Goal: Task Accomplishment & Management: Manage account settings

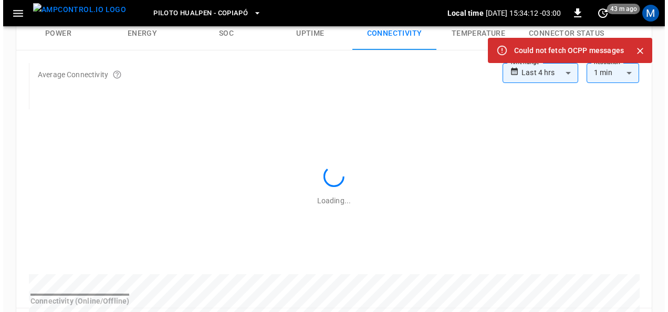
scroll to position [189, 0]
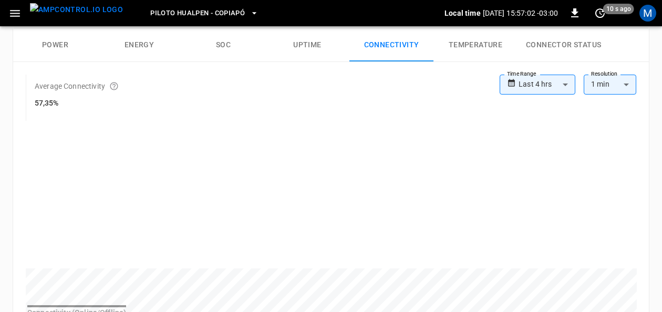
click at [643, 22] on div "M" at bounding box center [648, 13] width 20 height 20
click at [646, 19] on div "M" at bounding box center [647, 13] width 17 height 17
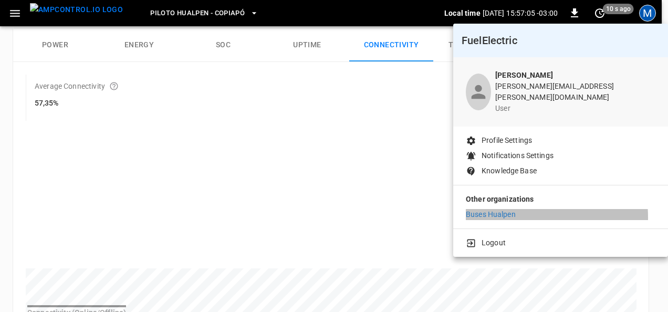
click at [499, 210] on p "Buses Hualpen" at bounding box center [491, 214] width 50 height 11
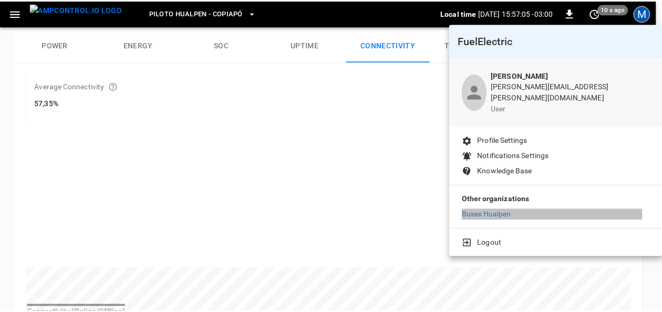
scroll to position [156, 0]
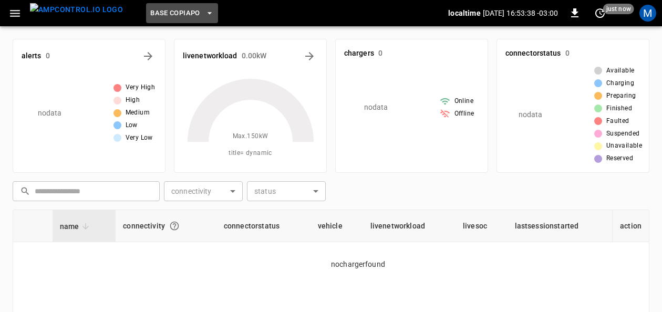
click at [187, 7] on button "Base Copiapo" at bounding box center [181, 13] width 71 height 20
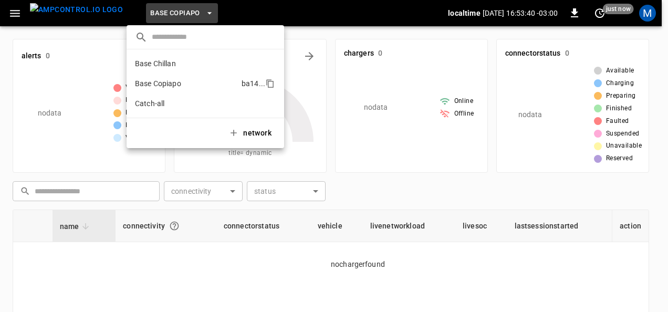
click at [178, 87] on p "Base Copiapo" at bounding box center [186, 83] width 102 height 11
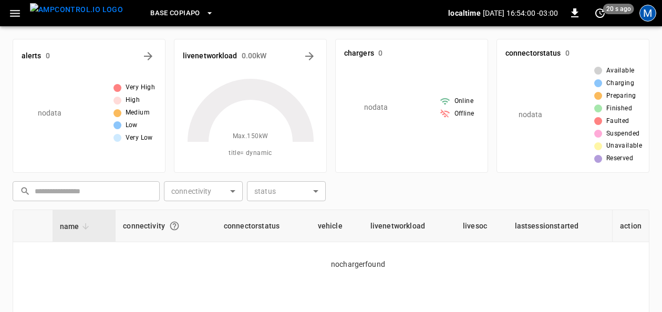
click at [648, 16] on div "M" at bounding box center [647, 13] width 17 height 17
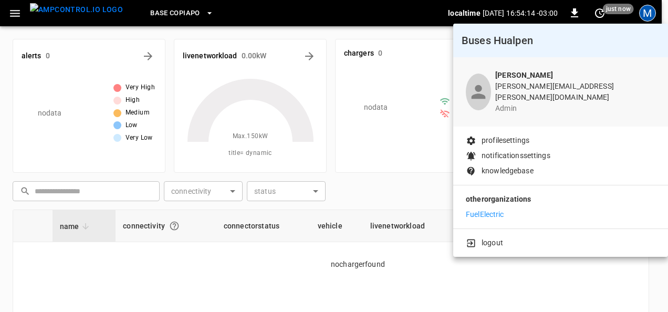
drag, startPoint x: 426, startPoint y: 299, endPoint x: 419, endPoint y: 140, distance: 159.9
click at [425, 299] on div at bounding box center [334, 156] width 668 height 312
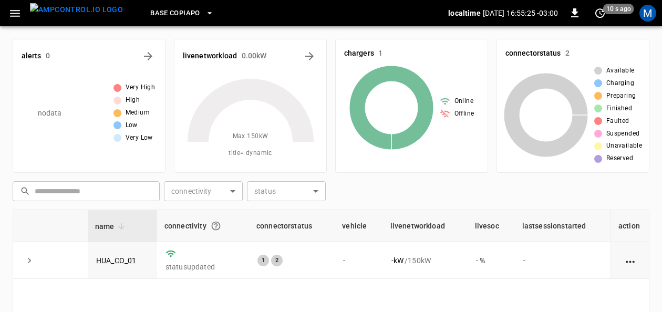
click at [204, 12] on icon "button" at bounding box center [209, 13] width 11 height 11
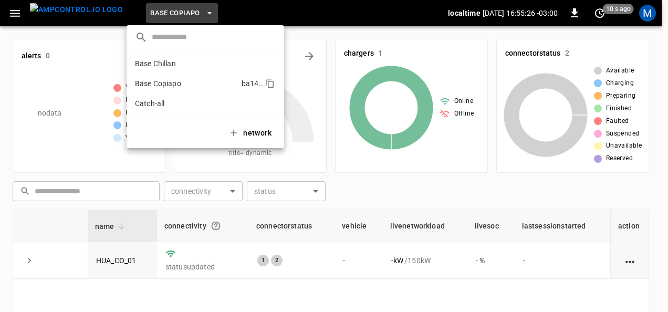
click at [168, 81] on p "Base Copiapo" at bounding box center [186, 83] width 102 height 11
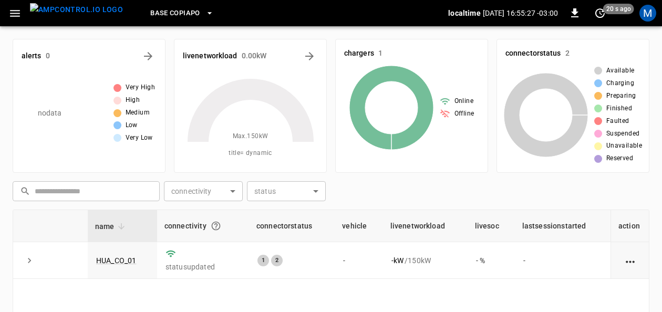
click at [181, 12] on span "Base Copiapo" at bounding box center [174, 13] width 49 height 12
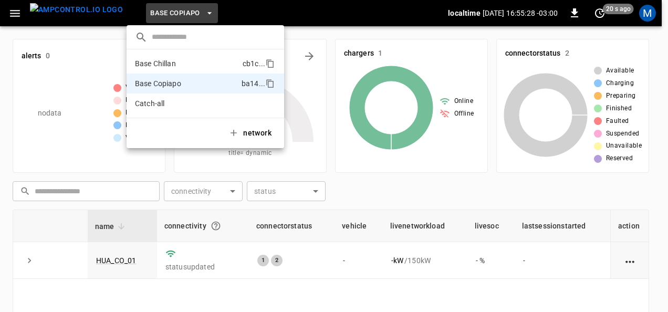
click at [174, 58] on li "Base Chillan cb1c ..." at bounding box center [206, 64] width 158 height 20
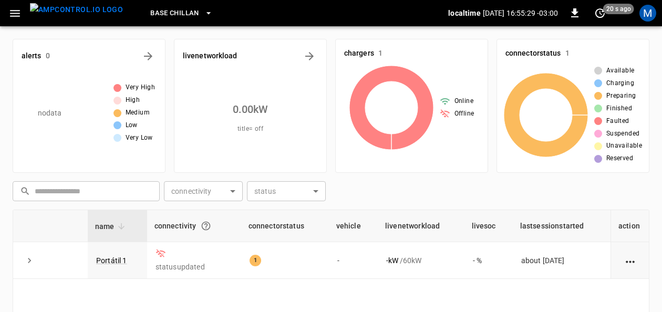
click at [188, 7] on button "Base Chillan" at bounding box center [181, 13] width 70 height 20
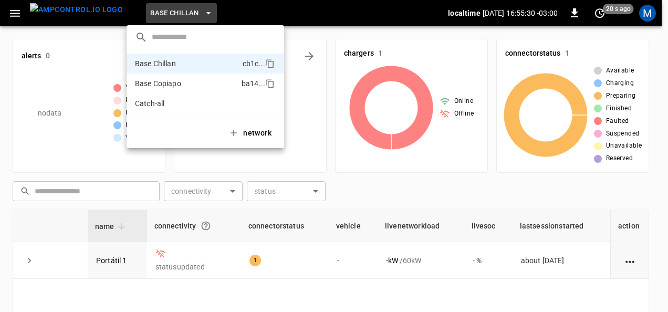
click at [184, 79] on p "Base Copiapo" at bounding box center [186, 83] width 102 height 11
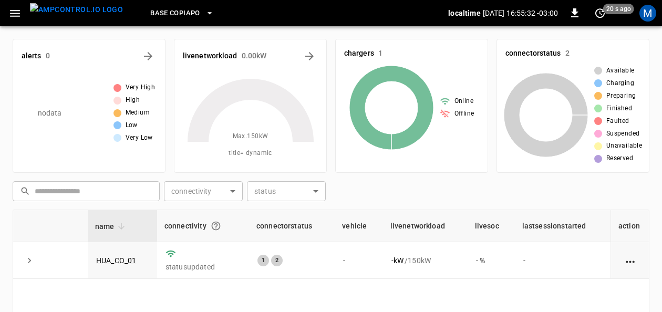
drag, startPoint x: 127, startPoint y: 255, endPoint x: 288, endPoint y: 18, distance: 286.6
click at [127, 256] on link "HUA_CO_01" at bounding box center [116, 260] width 40 height 8
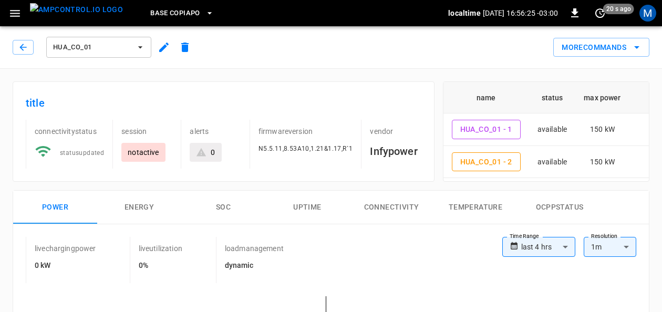
click at [179, 12] on span "Base Copiapo" at bounding box center [174, 13] width 49 height 12
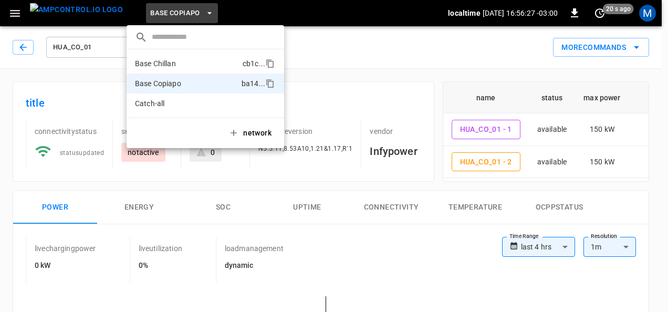
click at [183, 59] on p "Base Chillan" at bounding box center [186, 63] width 103 height 11
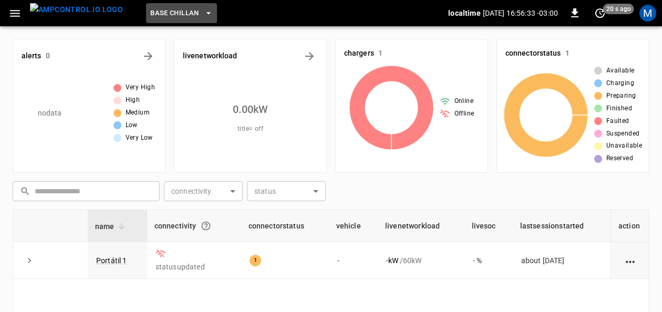
click at [180, 13] on span "Base Chillan" at bounding box center [174, 13] width 48 height 12
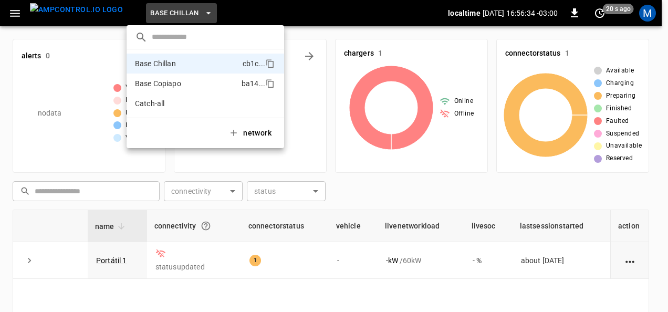
click at [179, 84] on p "Base Copiapo" at bounding box center [186, 83] width 102 height 11
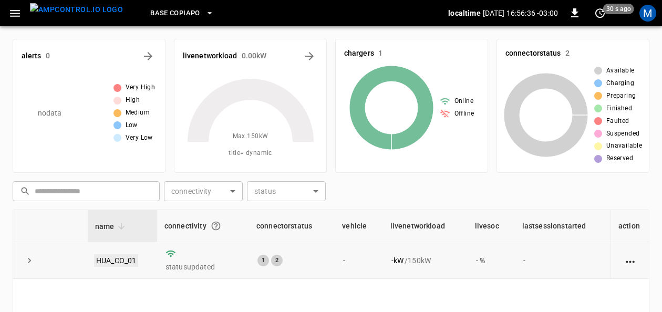
click at [118, 259] on link "HUA_CO_01" at bounding box center [116, 260] width 44 height 13
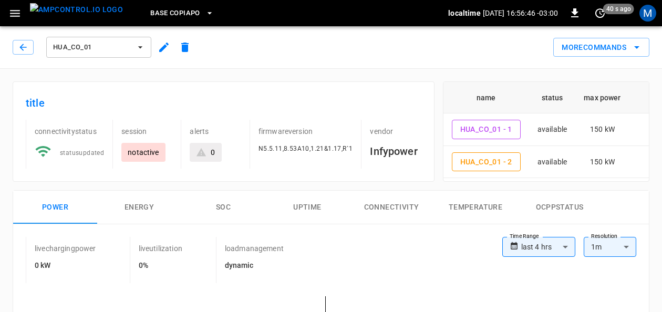
click at [400, 205] on button "connectivity" at bounding box center [391, 208] width 84 height 34
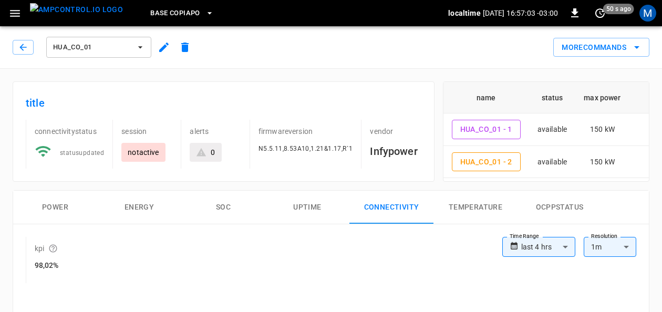
click at [207, 12] on icon "button" at bounding box center [209, 13] width 4 height 2
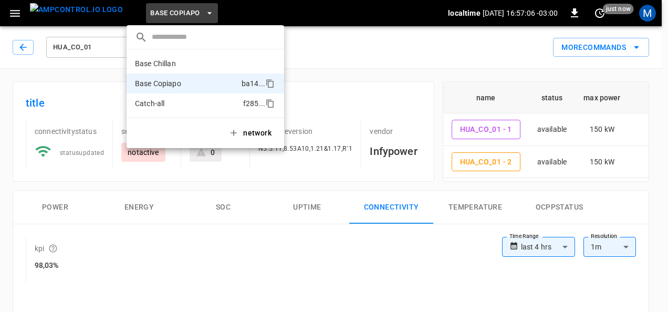
click at [171, 103] on p "Catch-all" at bounding box center [187, 103] width 104 height 11
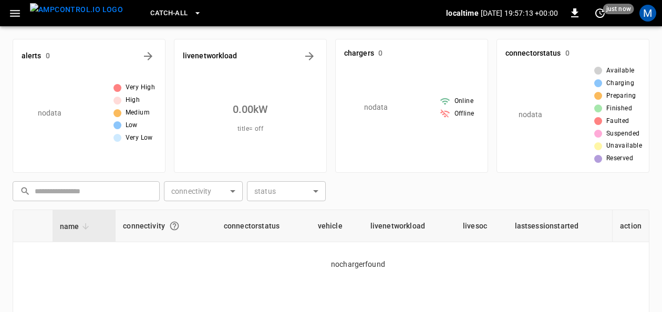
click at [195, 13] on icon "button" at bounding box center [197, 13] width 4 height 2
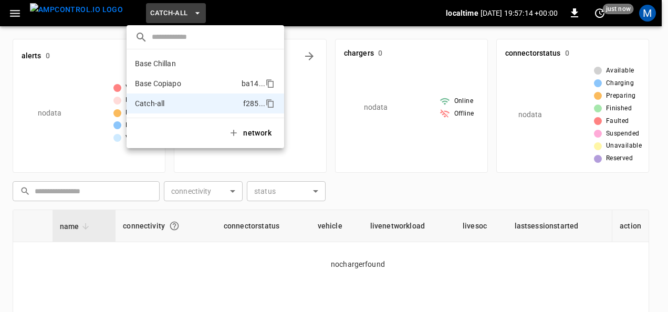
click at [162, 82] on p "Base Copiapo" at bounding box center [186, 83] width 102 height 11
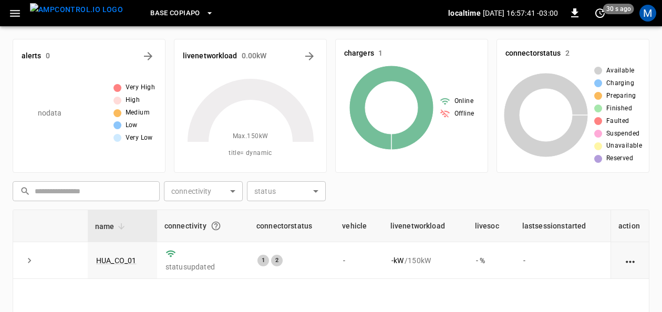
click at [204, 11] on icon "button" at bounding box center [209, 13] width 11 height 11
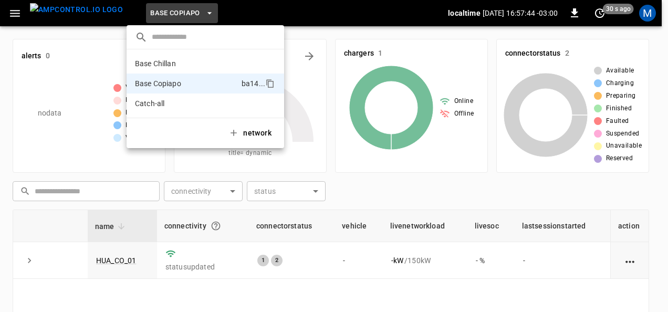
click at [653, 46] on div at bounding box center [334, 156] width 668 height 312
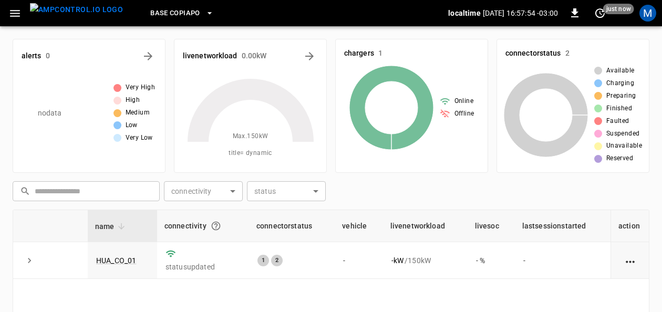
click at [171, 30] on div "livenetworkload 0.00 kW Max. 150 kW title = dynamic" at bounding box center [245, 101] width 161 height 142
click at [19, 12] on icon "button" at bounding box center [14, 13] width 13 height 13
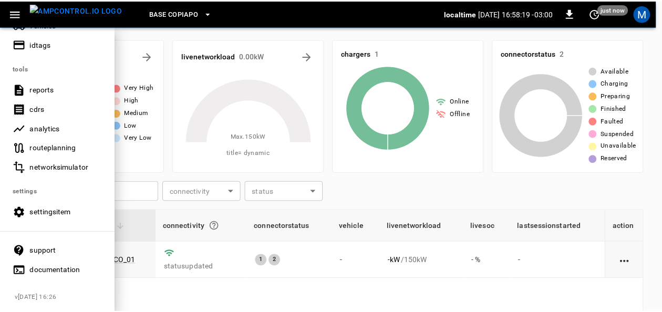
scroll to position [314, 0]
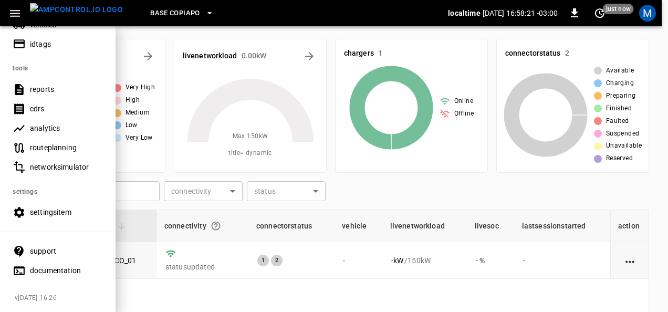
click at [63, 207] on div "settingsitem" at bounding box center [66, 212] width 73 height 11
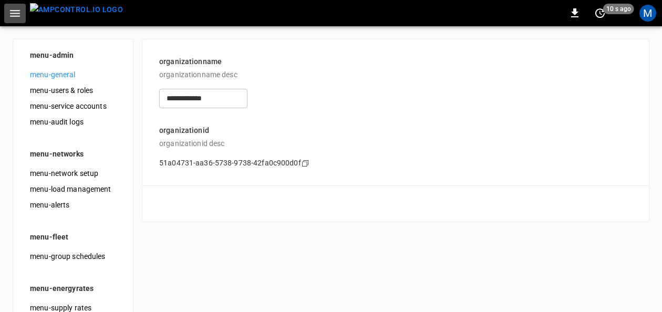
click at [19, 9] on icon "button" at bounding box center [14, 13] width 13 height 13
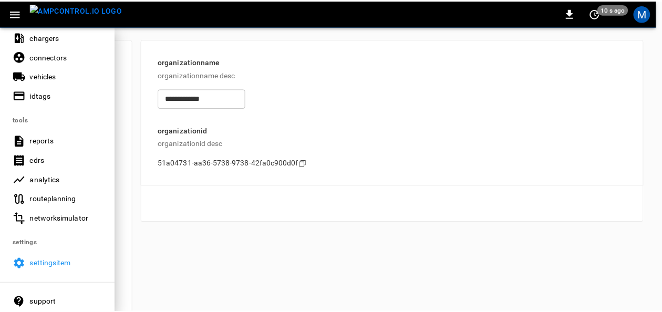
scroll to position [314, 0]
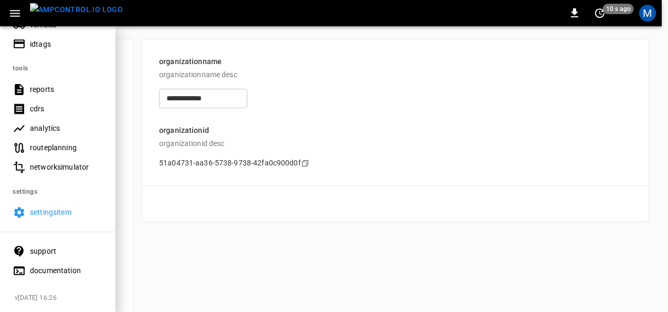
click at [76, 207] on div "settingsitem" at bounding box center [66, 212] width 73 height 11
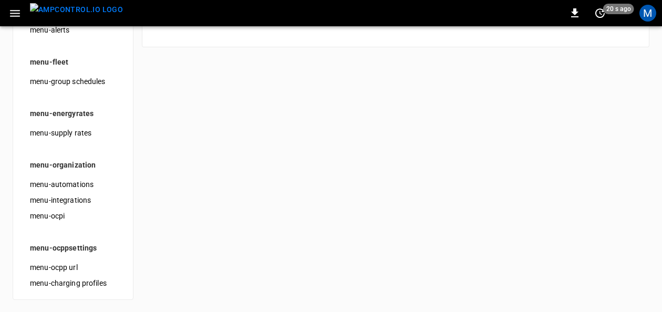
scroll to position [0, 0]
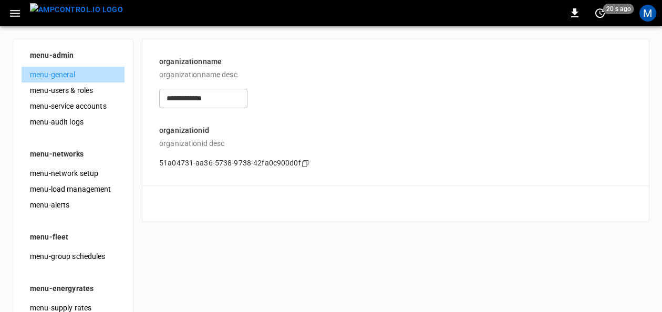
click at [60, 74] on span "menu-general" at bounding box center [73, 74] width 86 height 11
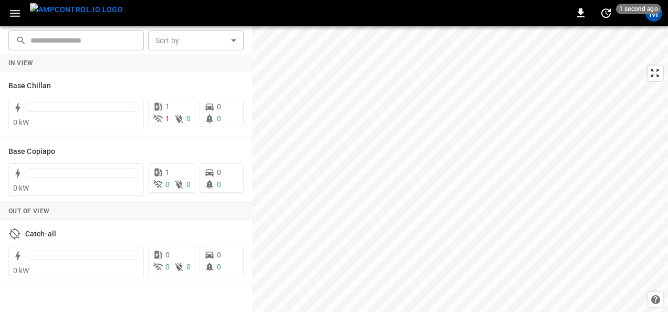
click at [11, 8] on icon "button" at bounding box center [14, 13] width 13 height 13
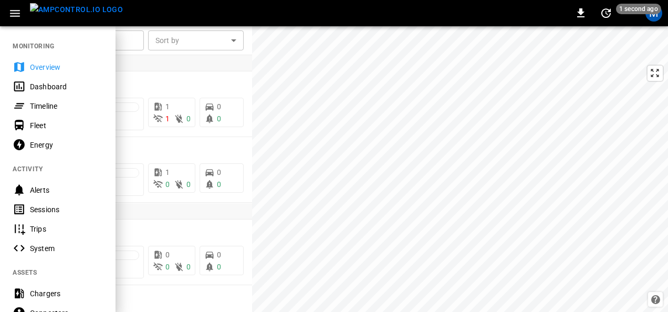
click at [416, 157] on div at bounding box center [334, 156] width 668 height 312
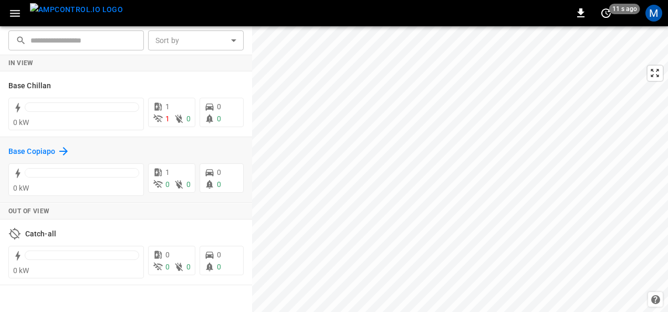
click at [32, 153] on h6 "Base Copiapo" at bounding box center [31, 152] width 47 height 12
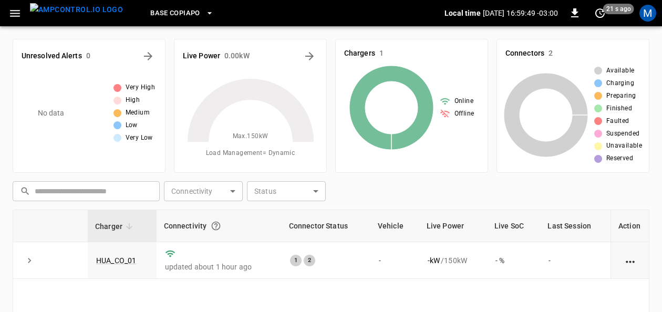
click at [13, 9] on icon "button" at bounding box center [14, 13] width 13 height 13
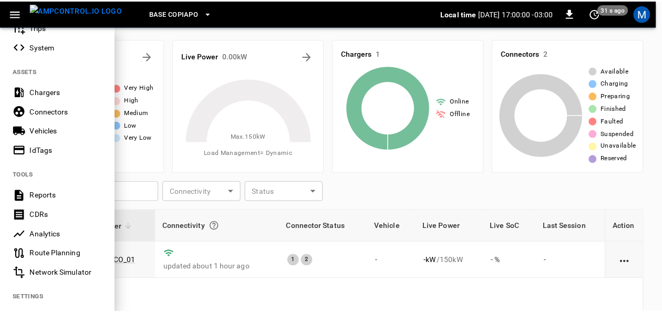
scroll to position [261, 0]
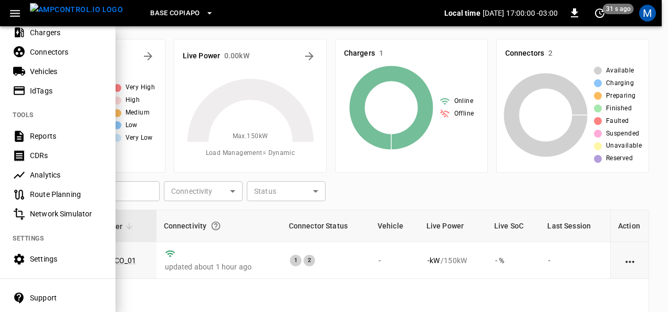
click at [45, 259] on div "Settings" at bounding box center [66, 259] width 73 height 11
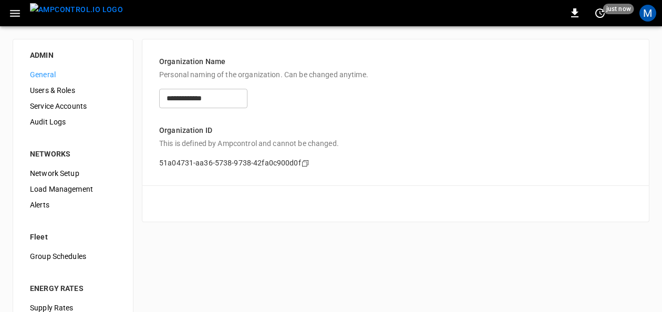
click at [64, 189] on span "Load Management" at bounding box center [73, 189] width 86 height 11
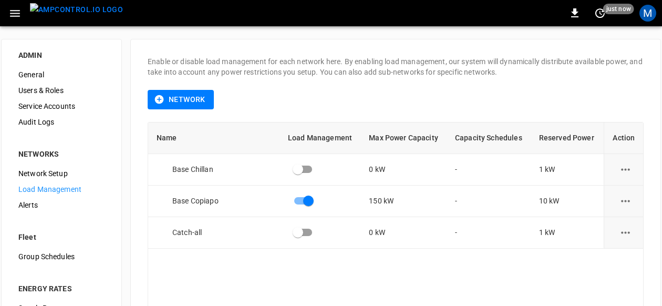
click at [626, 205] on icon "load management options" at bounding box center [625, 200] width 13 height 13
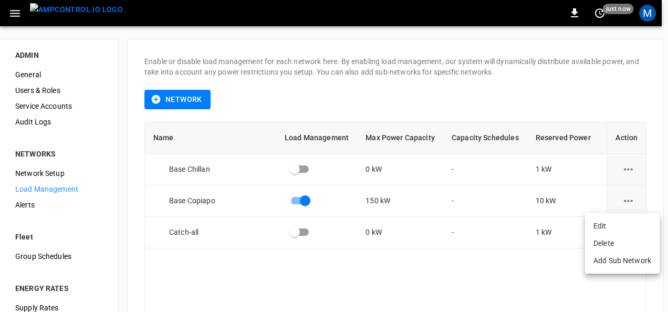
click at [598, 223] on li "Edit" at bounding box center [622, 225] width 75 height 17
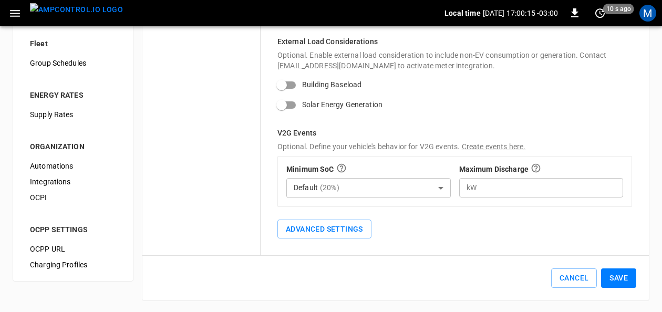
scroll to position [36, 0]
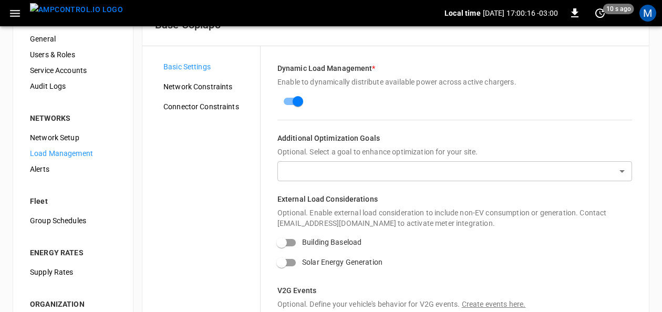
click at [221, 90] on span "Network Constraints" at bounding box center [207, 86] width 88 height 11
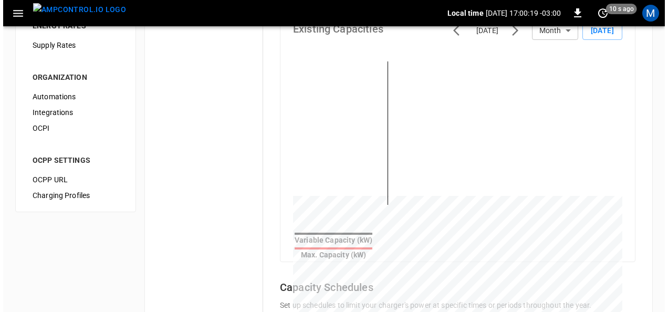
scroll to position [453, 0]
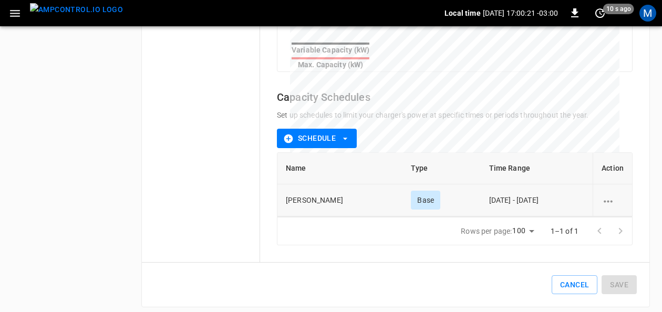
click at [604, 200] on icon "schedule options" at bounding box center [608, 201] width 9 height 2
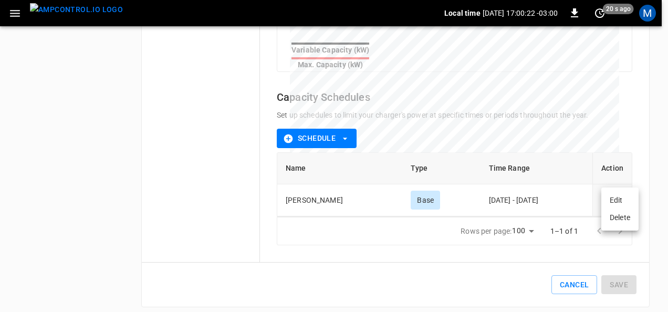
click at [616, 198] on li "Edit" at bounding box center [619, 200] width 37 height 17
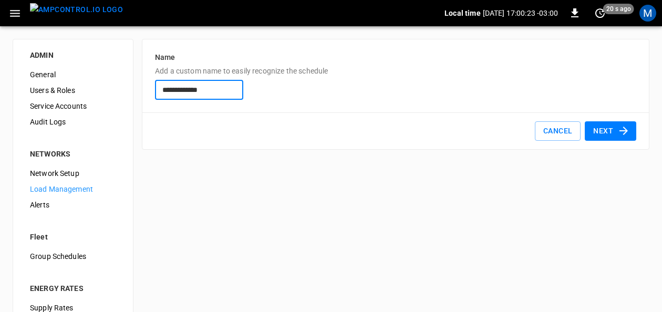
click at [611, 134] on button "Next" at bounding box center [610, 130] width 51 height 19
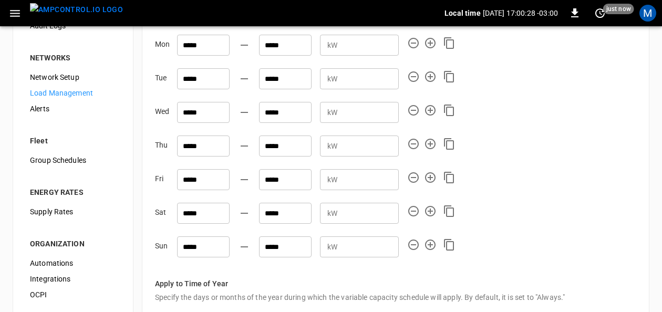
scroll to position [194, 0]
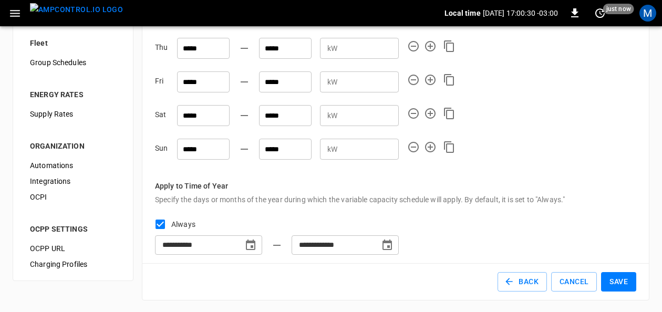
type input "**********"
click at [586, 277] on button "Cancel" at bounding box center [574, 281] width 46 height 19
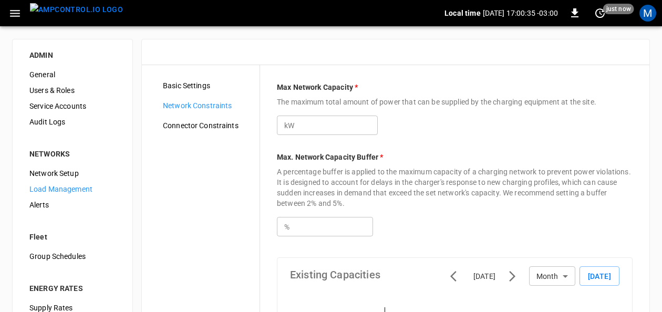
type input "***"
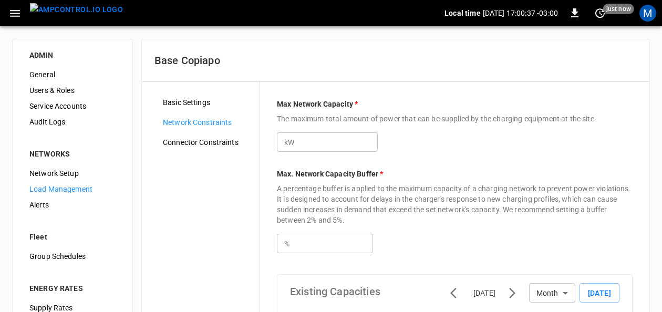
click at [205, 140] on span "Connector Constraints" at bounding box center [207, 142] width 88 height 11
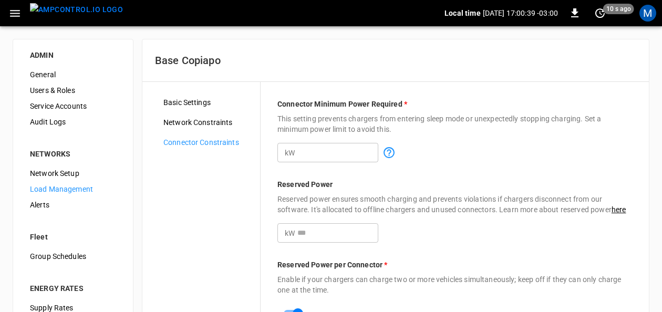
click at [74, 170] on span "Network Setup" at bounding box center [73, 173] width 86 height 11
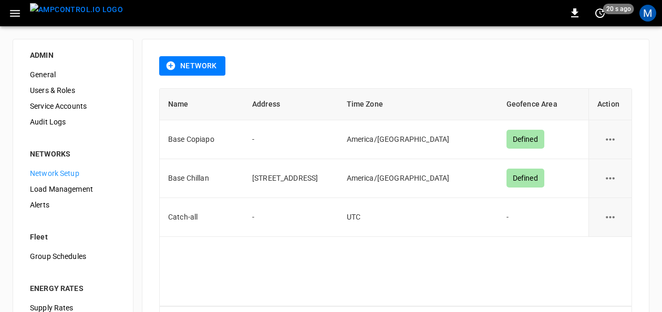
click at [57, 71] on span "General" at bounding box center [73, 74] width 86 height 11
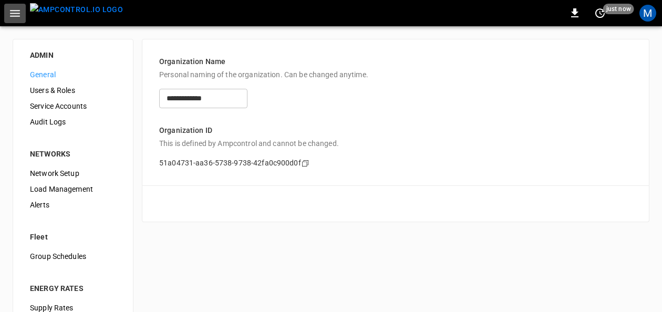
click at [17, 11] on icon "button" at bounding box center [15, 13] width 10 height 7
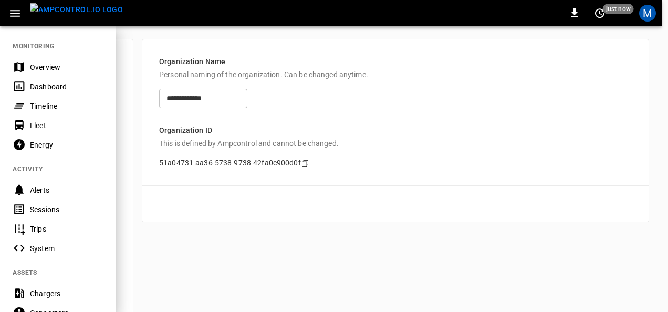
drag, startPoint x: 43, startPoint y: 62, endPoint x: 152, endPoint y: 9, distance: 121.2
click at [43, 62] on div "Overview" at bounding box center [66, 67] width 73 height 11
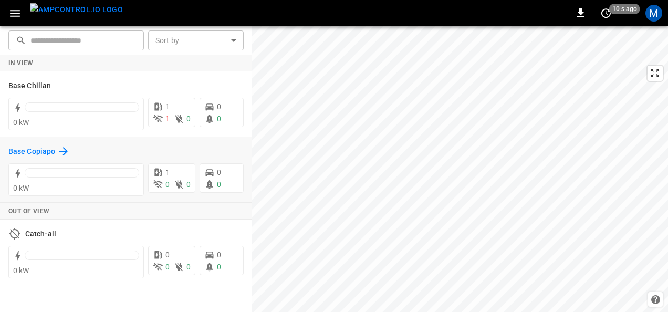
click at [44, 153] on h6 "Base Copiapo" at bounding box center [31, 152] width 47 height 12
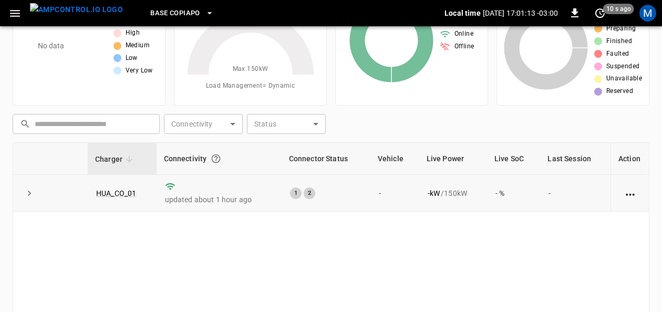
scroll to position [105, 0]
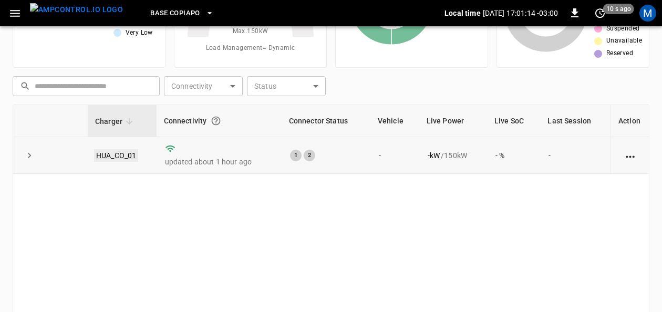
click at [129, 153] on link "HUA_CO_01" at bounding box center [116, 155] width 44 height 13
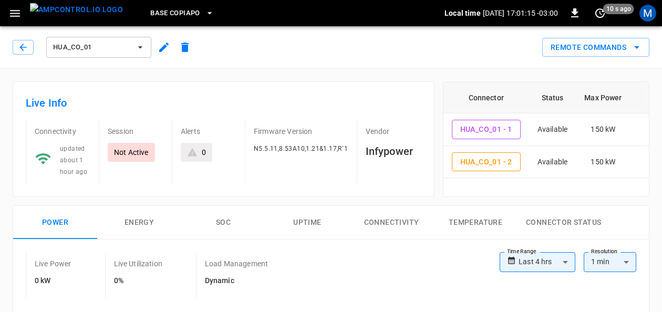
scroll to position [105, 0]
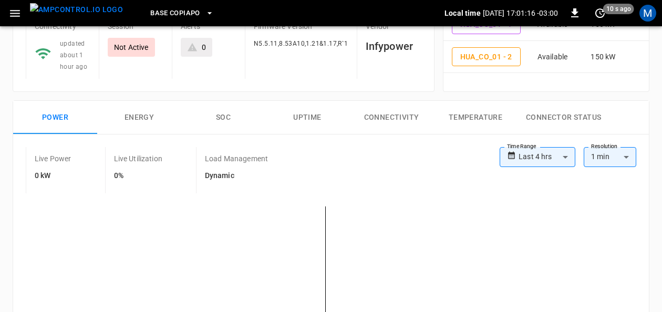
click at [394, 117] on button "Connectivity" at bounding box center [391, 118] width 84 height 34
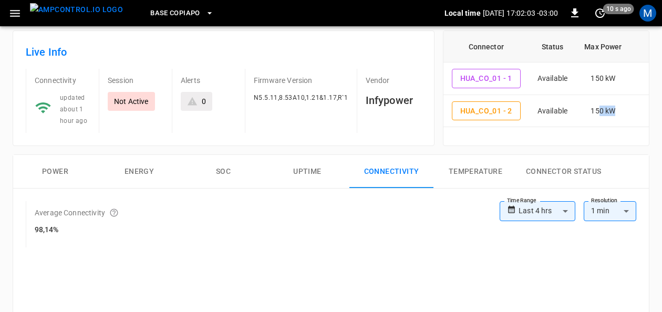
scroll to position [1, 0]
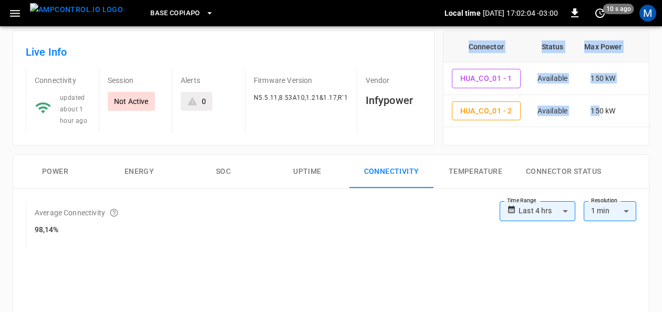
drag, startPoint x: 598, startPoint y: 124, endPoint x: 625, endPoint y: 126, distance: 26.9
click at [625, 126] on div "Connector Status Max Power HUA_CO_01 - 1 Available 150 kW HUA_CO_01 - 2 Availab…" at bounding box center [545, 79] width 205 height 96
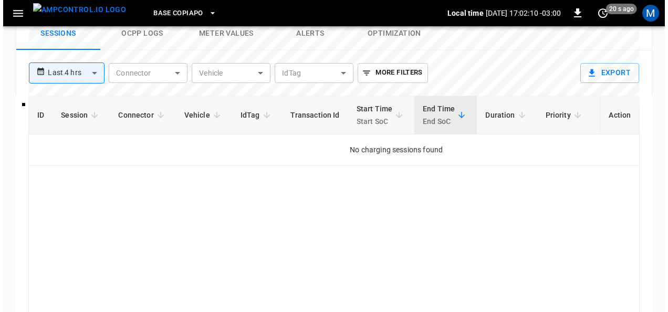
scroll to position [0, 0]
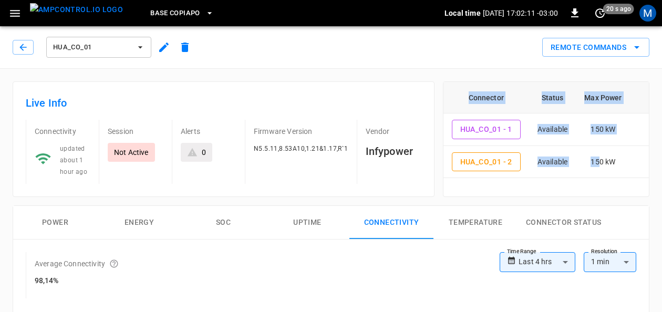
click at [9, 8] on icon "button" at bounding box center [14, 13] width 13 height 13
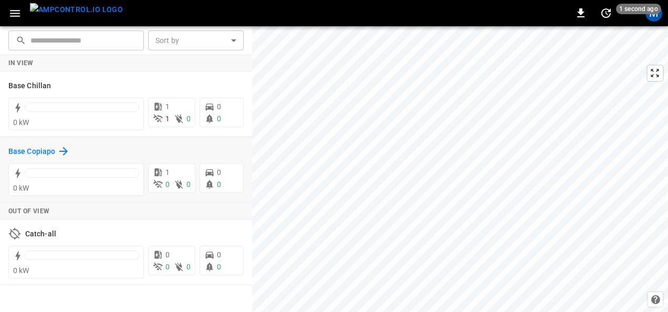
click at [24, 150] on h6 "Base Copiapo" at bounding box center [31, 152] width 47 height 12
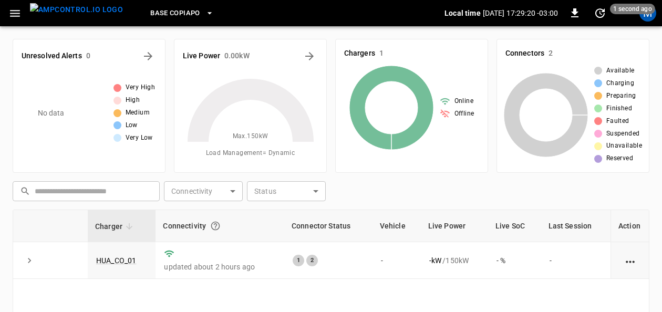
click at [191, 226] on div "Connectivity" at bounding box center [220, 225] width 114 height 19
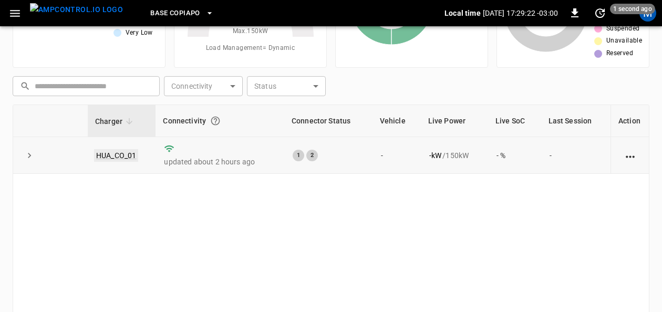
click at [119, 151] on link "HUA_CO_01" at bounding box center [116, 155] width 44 height 13
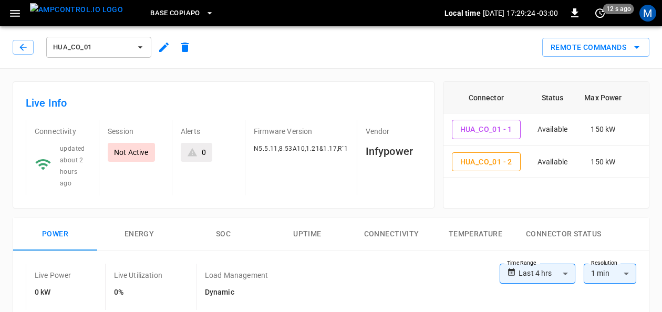
scroll to position [53, 0]
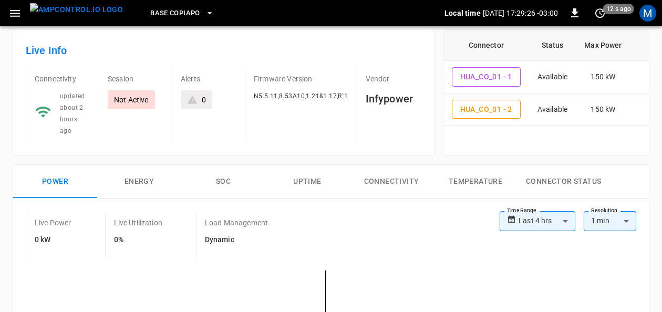
click at [402, 167] on button "Connectivity" at bounding box center [391, 182] width 84 height 34
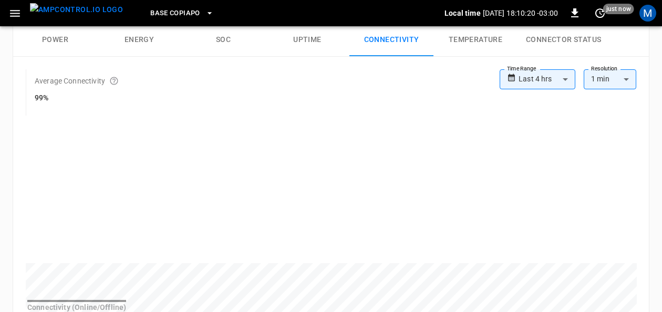
scroll to position [173, 0]
